Goal: Information Seeking & Learning: Learn about a topic

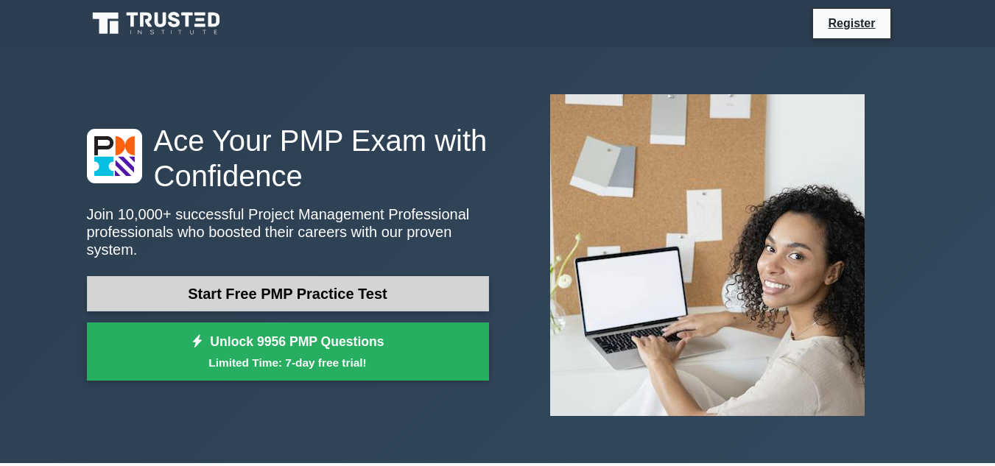
click at [317, 278] on link "Start Free PMP Practice Test" at bounding box center [288, 293] width 402 height 35
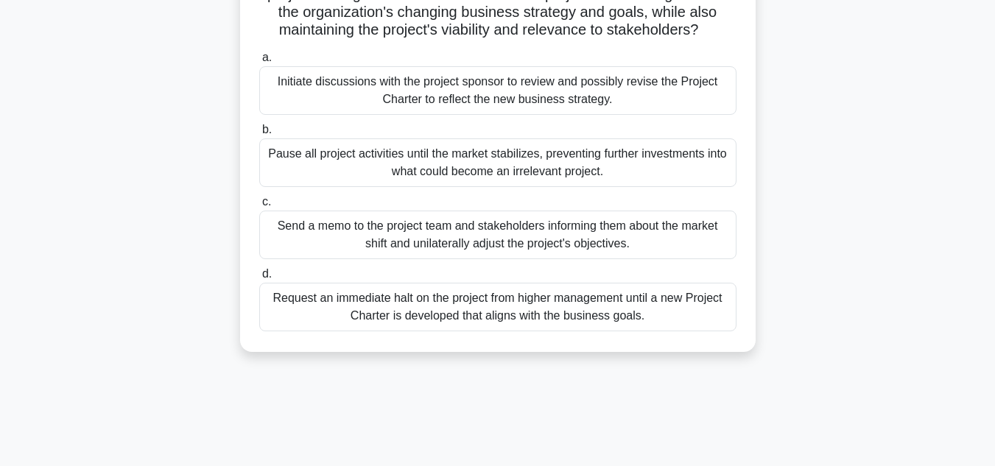
scroll to position [329, 0]
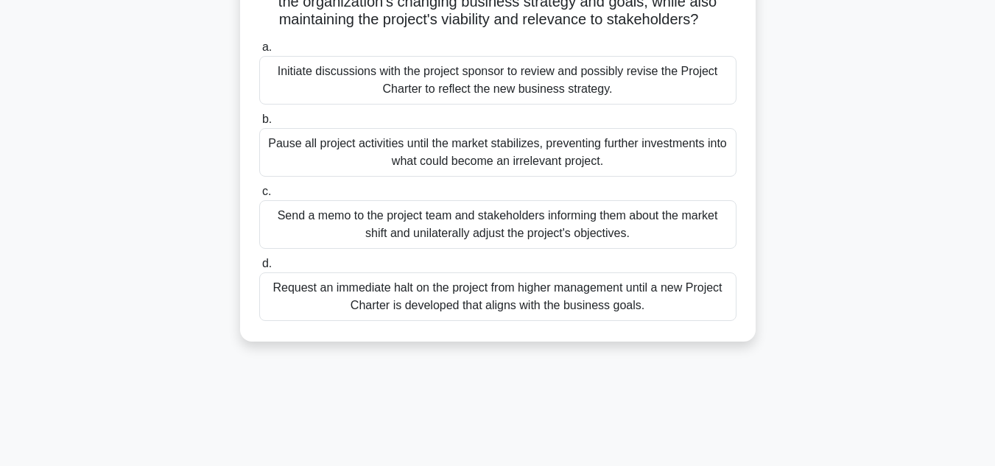
drag, startPoint x: 373, startPoint y: 270, endPoint x: 374, endPoint y: 412, distance: 142.9
click at [374, 412] on div "7:44 Stop PMP Intermediate 1/10 .spinner_0XTQ{transform-origin:center;animation…" at bounding box center [498, 92] width 840 height 736
click at [374, 412] on div "7:43 Stop PMP Intermediate 1/10 .spinner_0XTQ{transform-origin:center;animation…" at bounding box center [498, 92] width 840 height 736
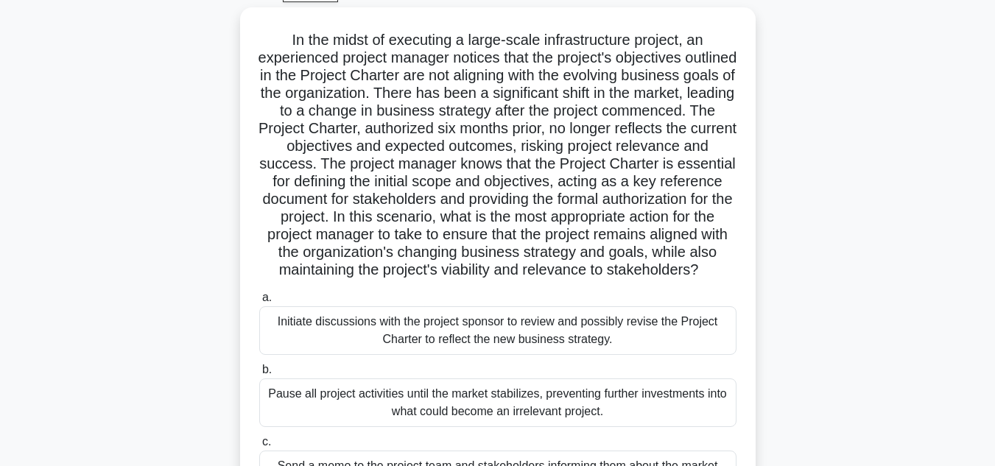
scroll to position [0, 0]
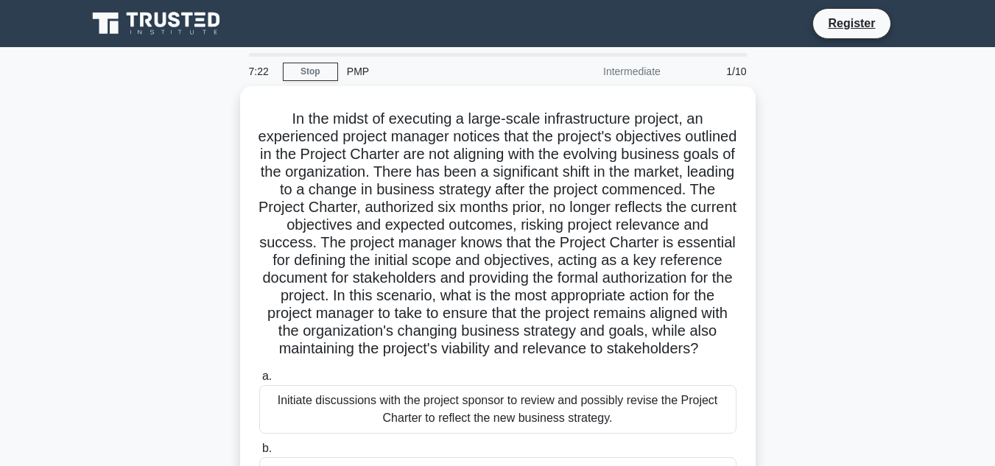
click at [356, 74] on div "PMP" at bounding box center [439, 71] width 203 height 29
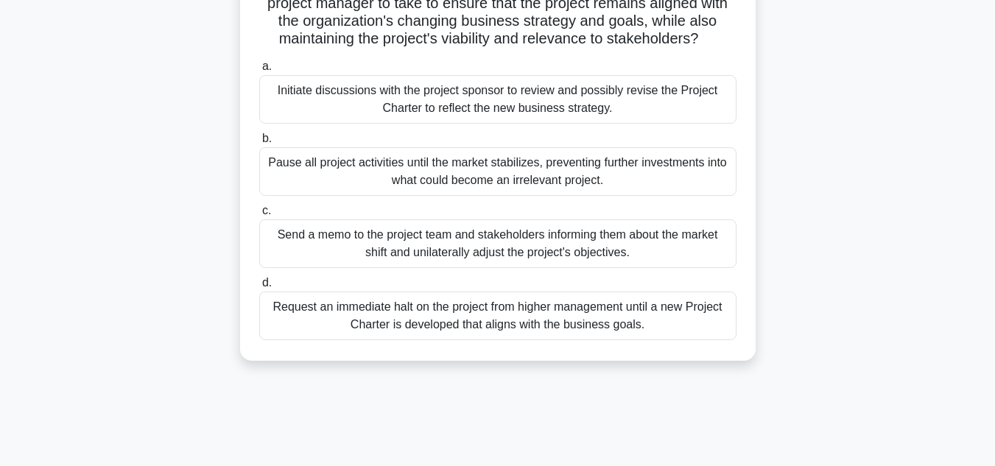
scroll to position [329, 0]
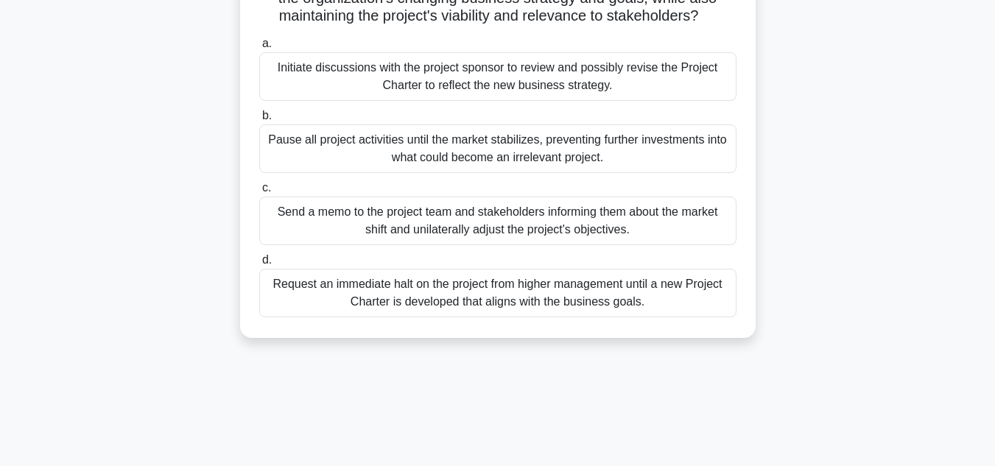
click at [557, 309] on div "Request an immediate halt on the project from higher management until a new Pro…" at bounding box center [497, 293] width 477 height 49
click at [259, 265] on input "d. Request an immediate halt on the project from higher management until a new …" at bounding box center [259, 261] width 0 height 10
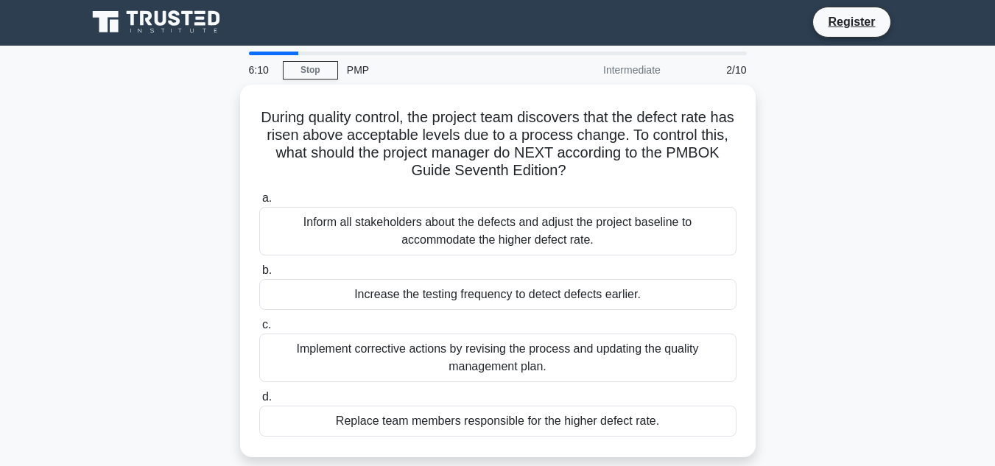
scroll to position [0, 0]
